Goal: Information Seeking & Learning: Learn about a topic

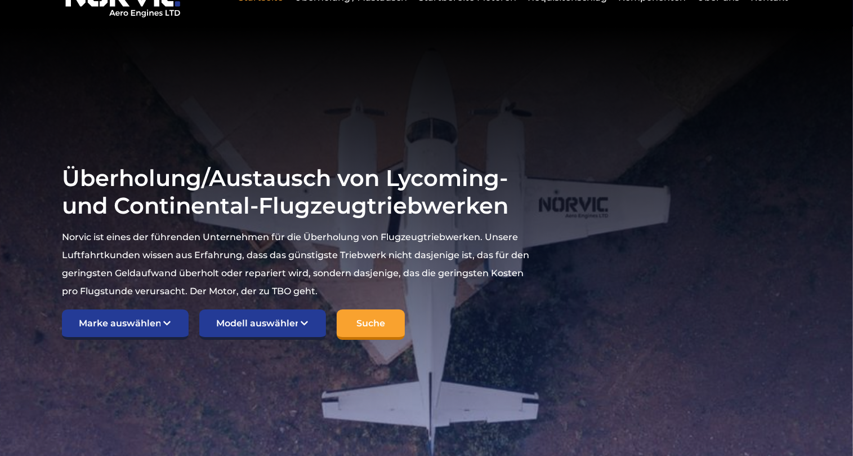
scroll to position [238, 0]
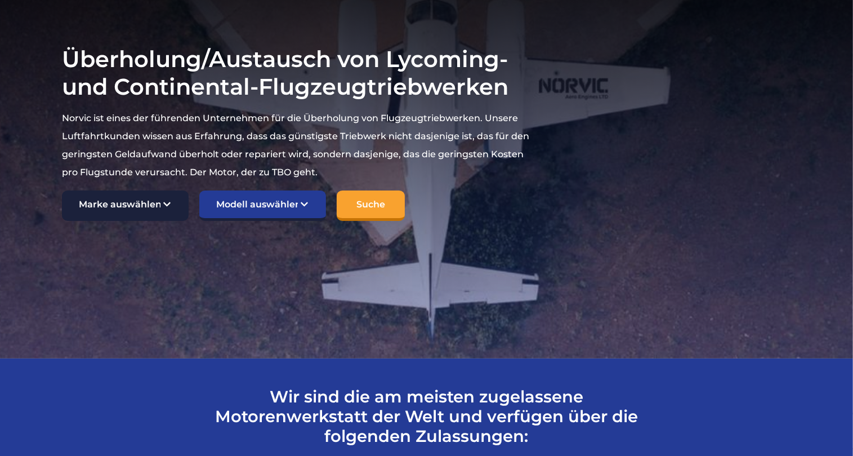
click at [123, 190] on select "Marke auswählen TCM Kontinental Lycoming" at bounding box center [125, 205] width 127 height 30
select select "Lycoming"
click option "Lycoming" at bounding box center [0, 0] width 0 height 0
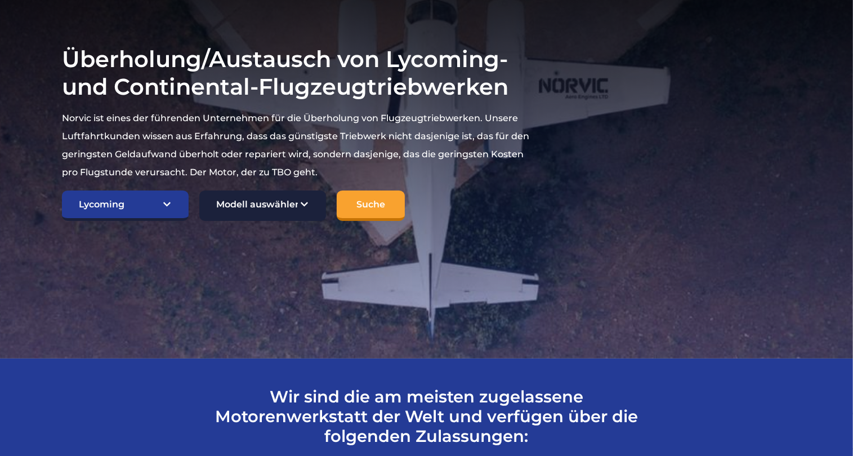
click at [247, 190] on select "Modell auswählen Amerikanischer Meister 7KCAB Bellanca Citabria IO-320-E2A Buch…" at bounding box center [262, 205] width 127 height 30
select select "645"
click option "Cessna 152O-235-L2C" at bounding box center [0, 0] width 0 height 0
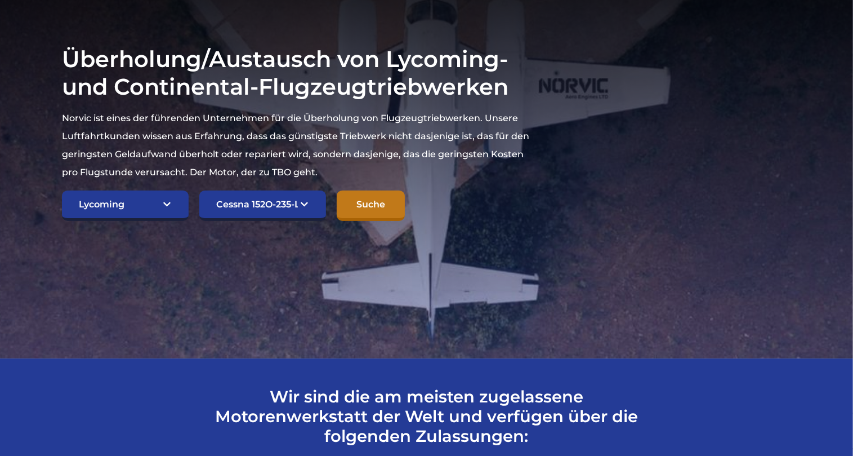
click at [372, 190] on input "Suche" at bounding box center [371, 205] width 68 height 30
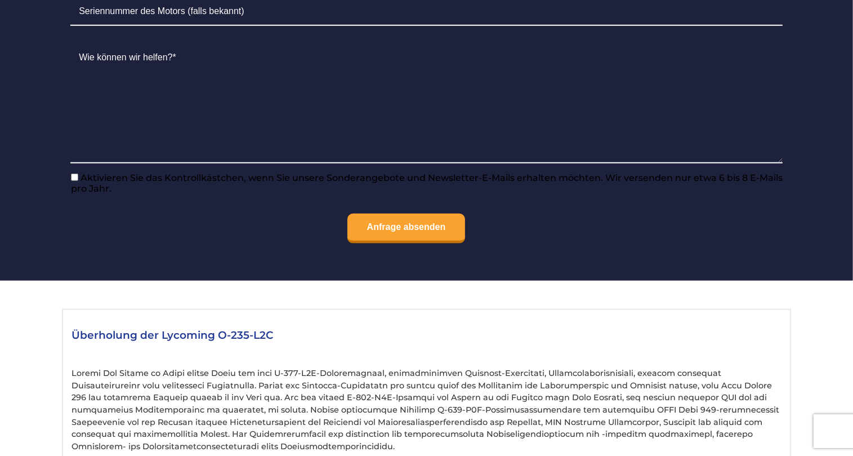
scroll to position [1070, 0]
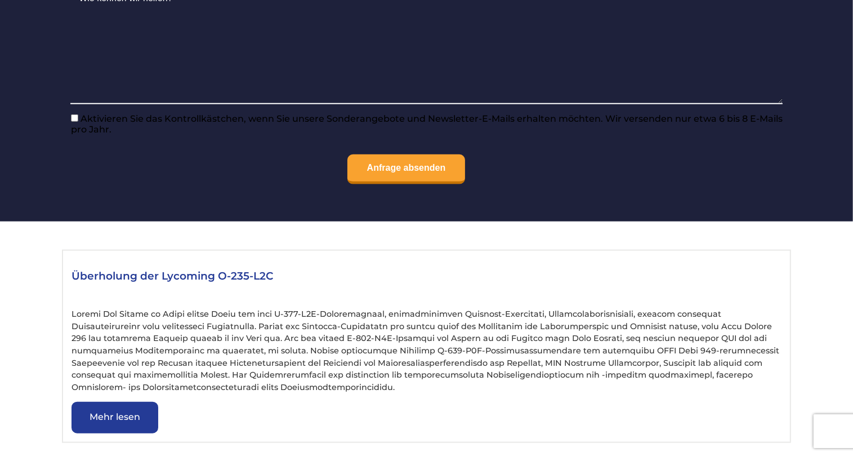
click at [137, 412] on link "Mehr lesen" at bounding box center [115, 418] width 87 height 32
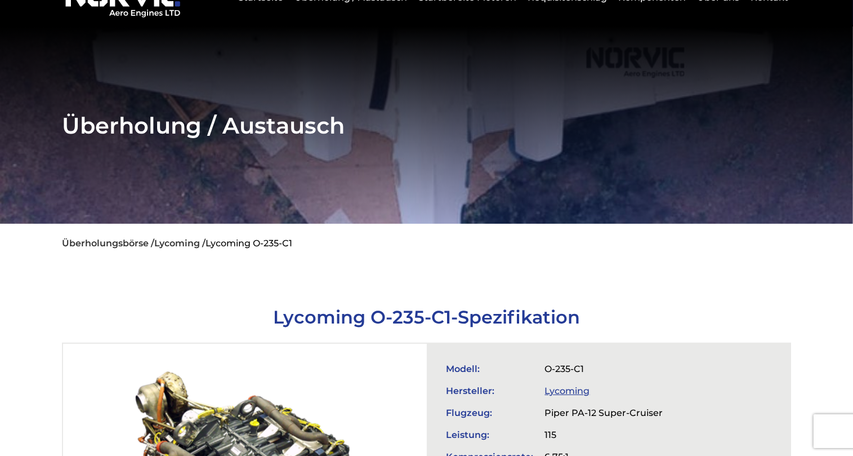
scroll to position [297, 0]
